Goal: Check status: Check status

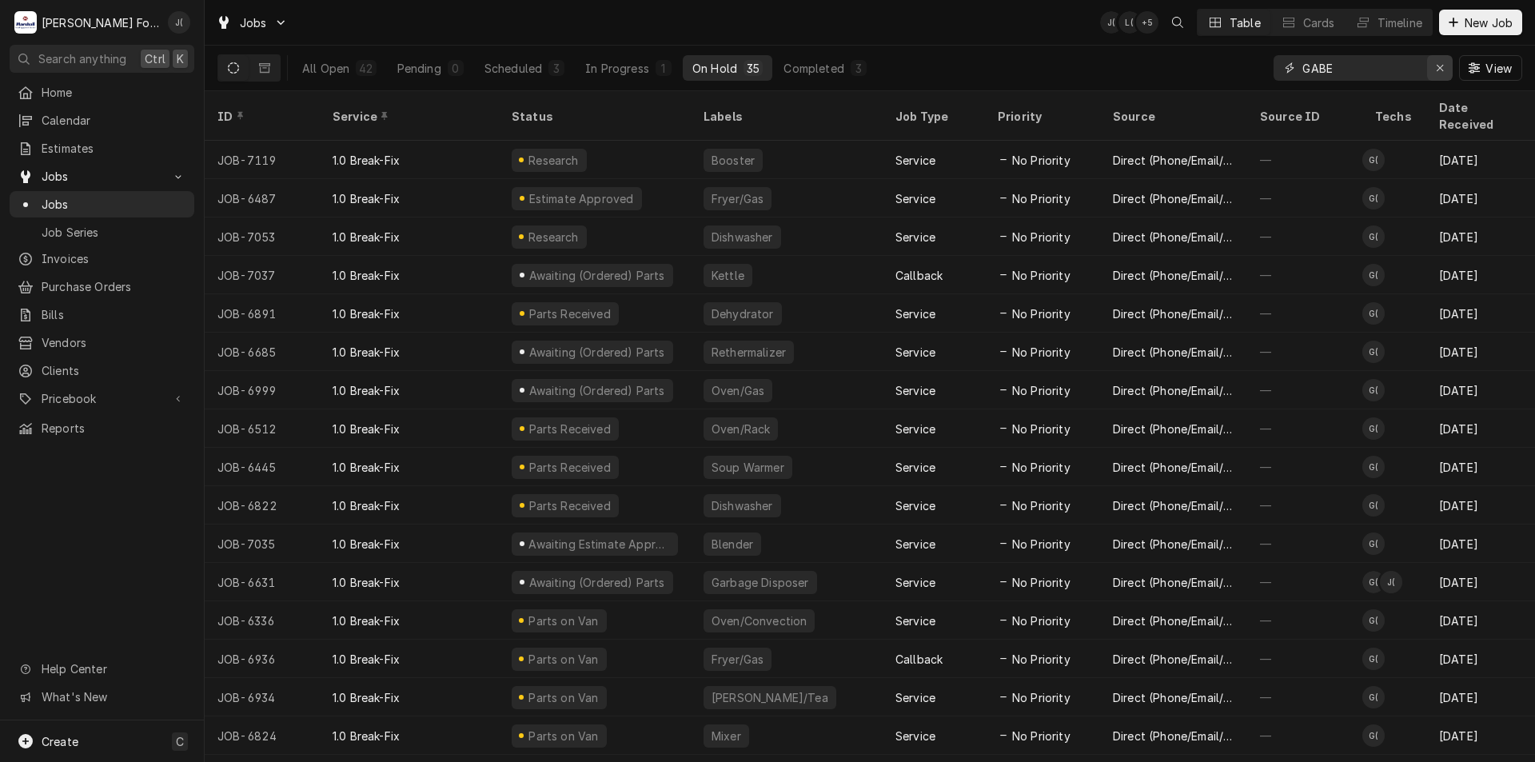
click at [1439, 63] on icon "Erase input" at bounding box center [1440, 67] width 9 height 11
click at [1413, 63] on input "Dynamic Content Wrapper" at bounding box center [1377, 68] width 150 height 26
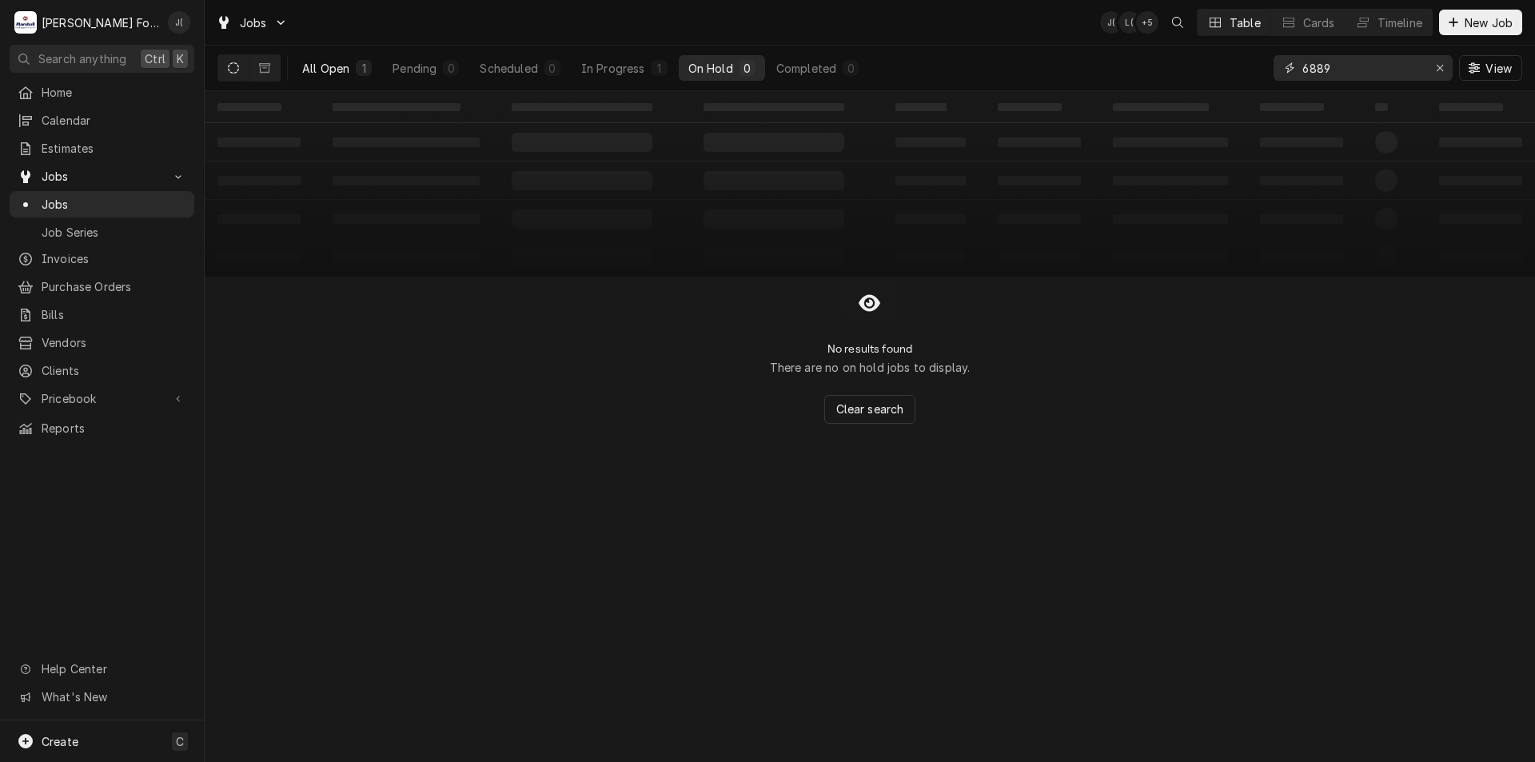
type input "6889"
click at [343, 65] on div "All Open" at bounding box center [325, 68] width 47 height 17
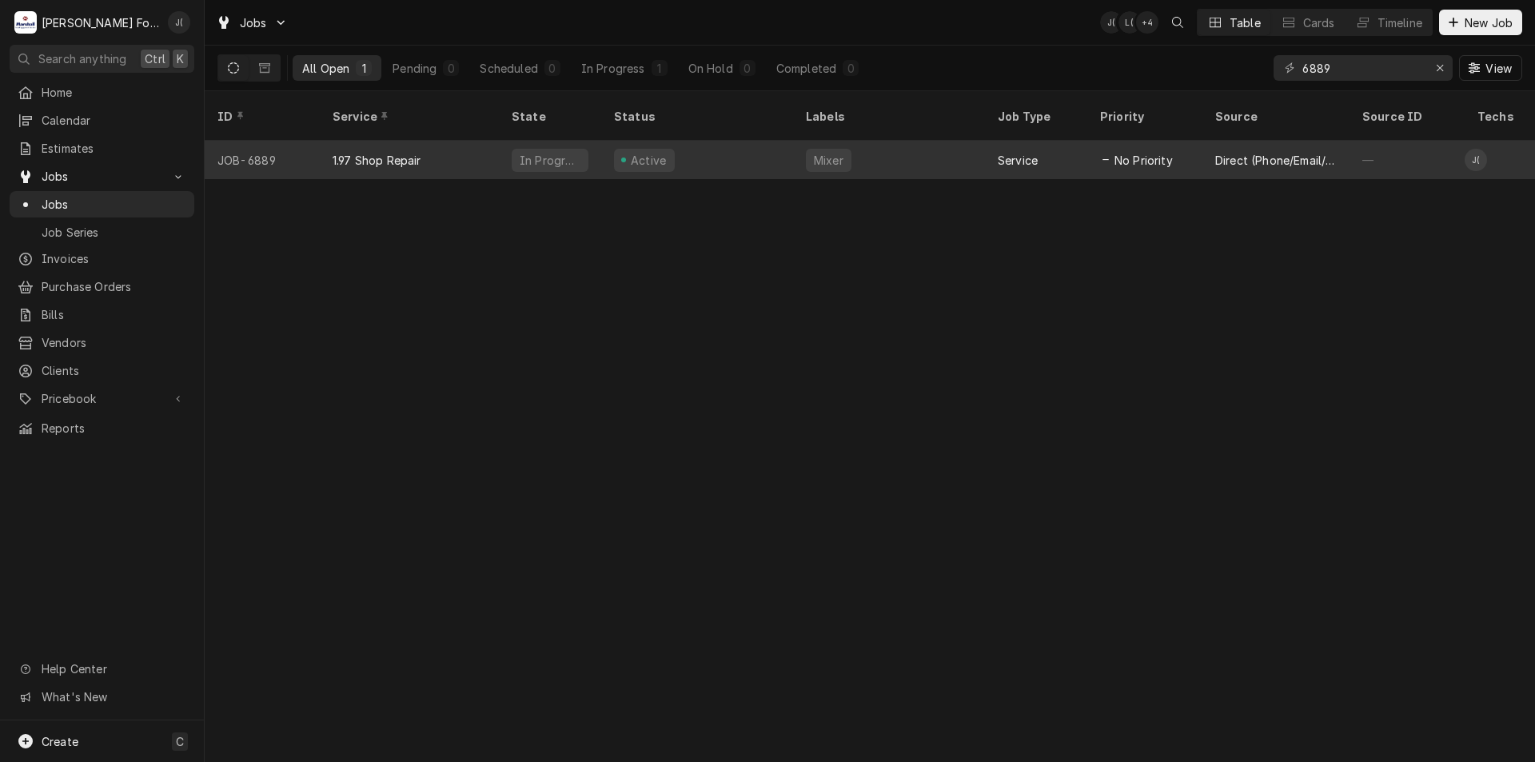
click at [409, 152] on div "1.97 Shop Repair" at bounding box center [377, 160] width 89 height 17
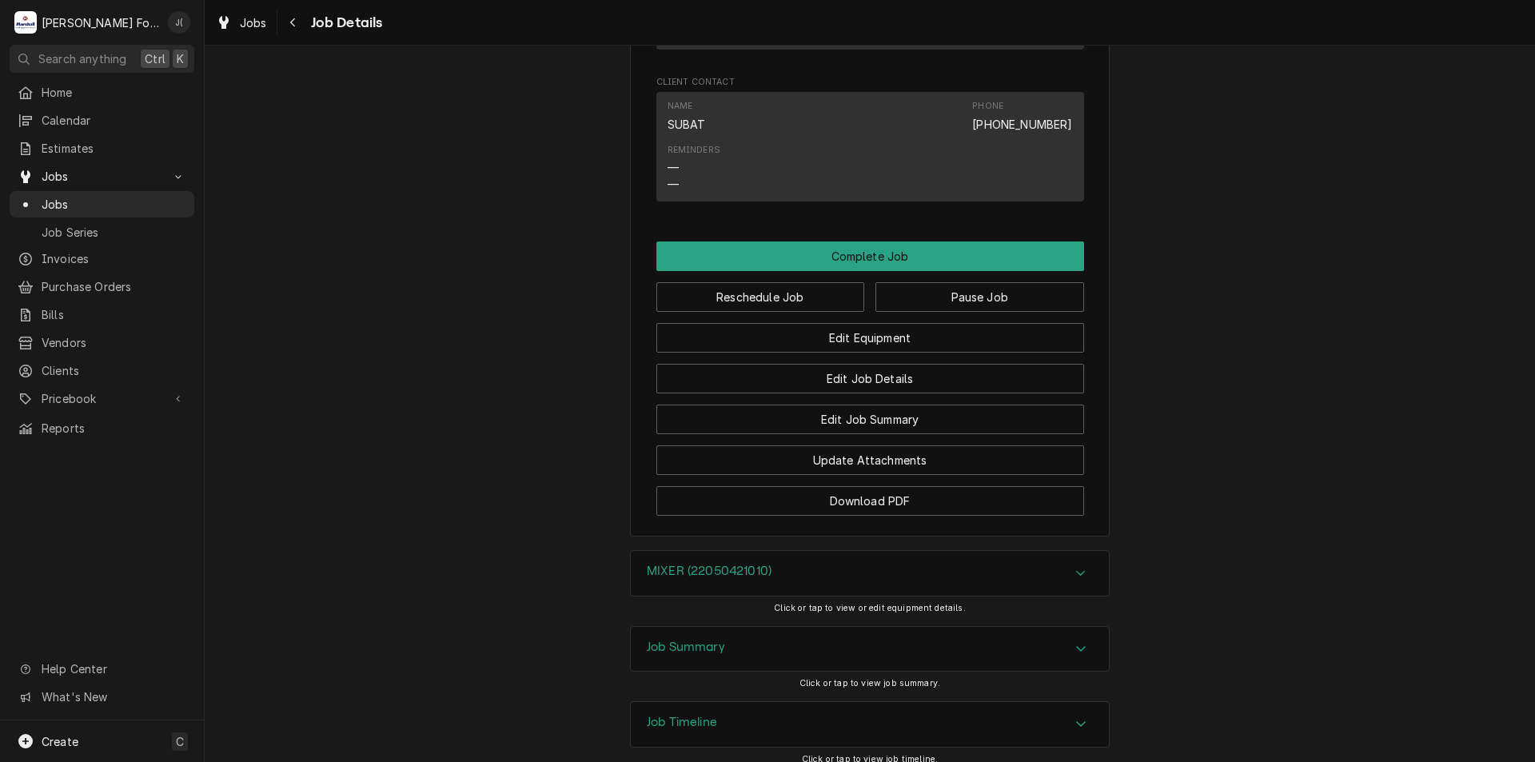
scroll to position [1530, 0]
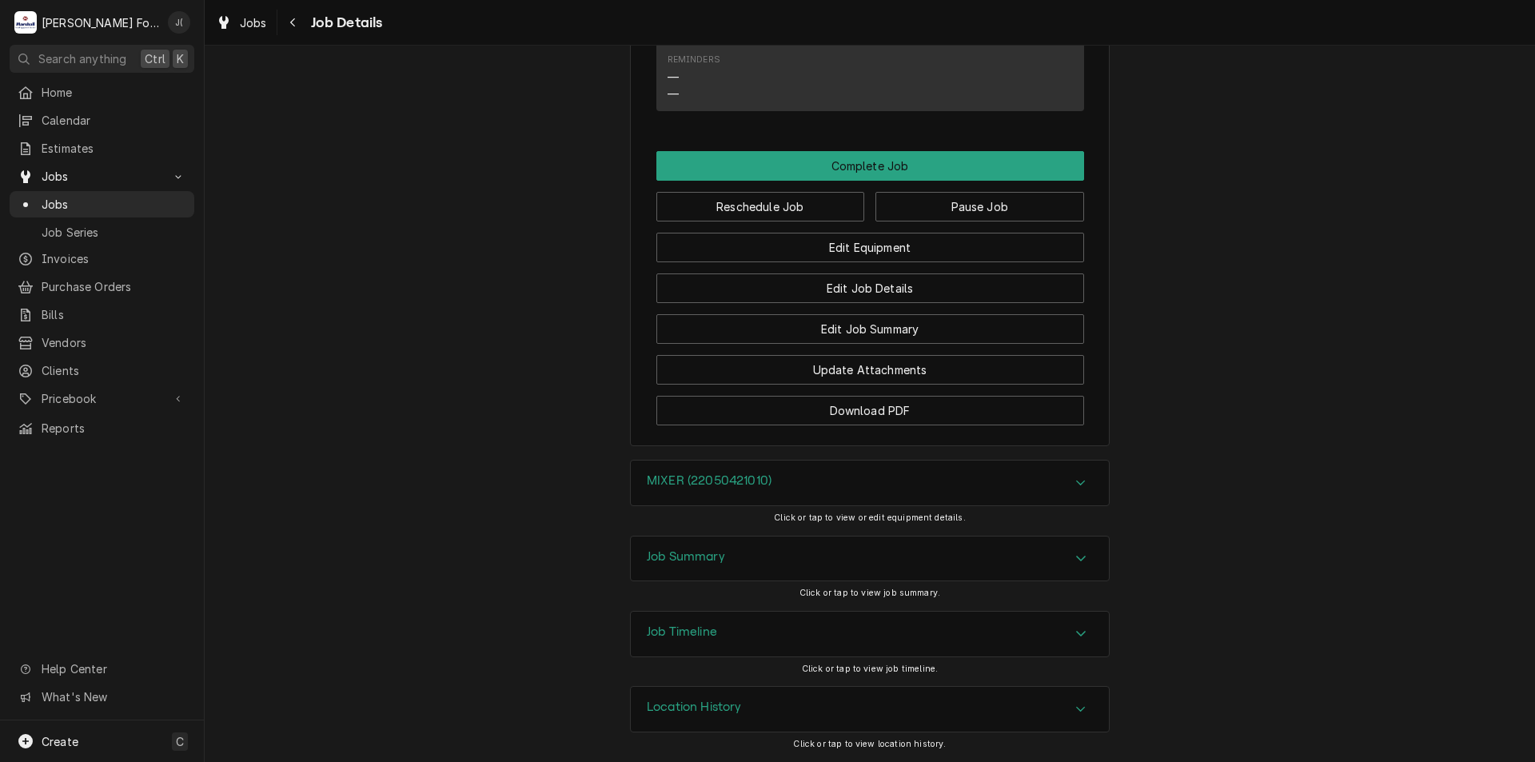
click at [661, 628] on h3 "Job Timeline" at bounding box center [682, 631] width 70 height 15
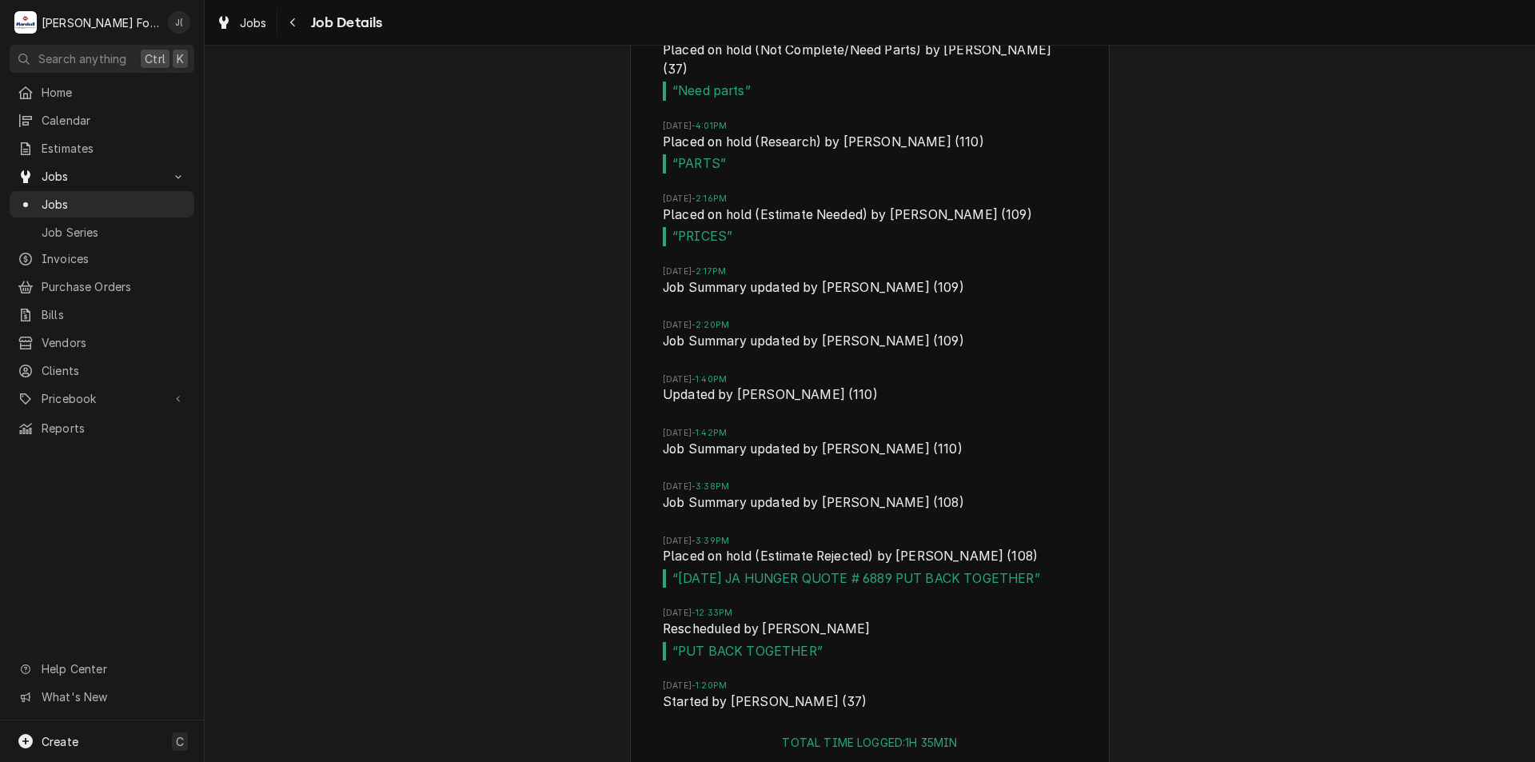
scroll to position [2489, 0]
